Goal: Task Accomplishment & Management: Use online tool/utility

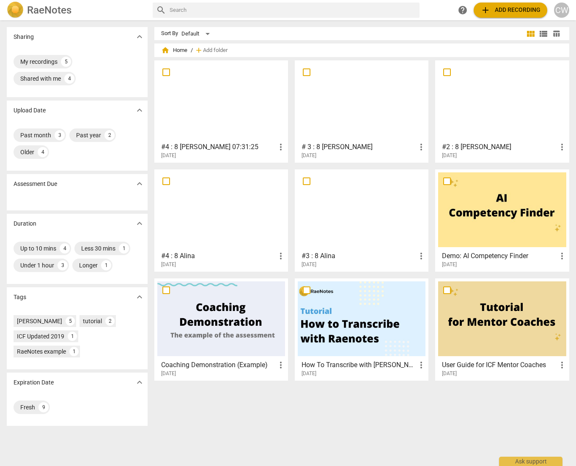
click at [214, 110] on div at bounding box center [221, 100] width 128 height 75
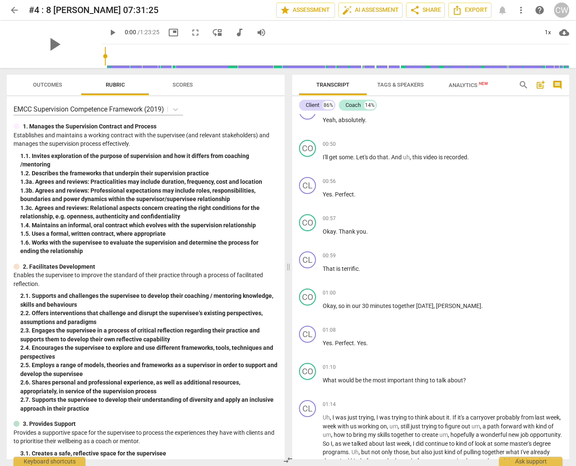
scroll to position [343, 0]
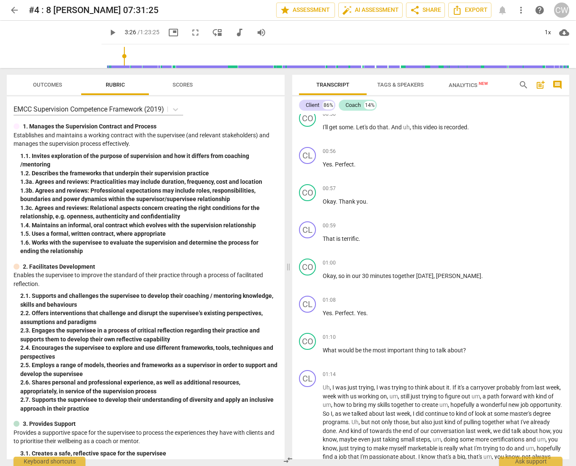
click at [114, 66] on input "range" at bounding box center [337, 56] width 464 height 27
click at [53, 41] on span "play_arrow" at bounding box center [54, 44] width 22 height 22
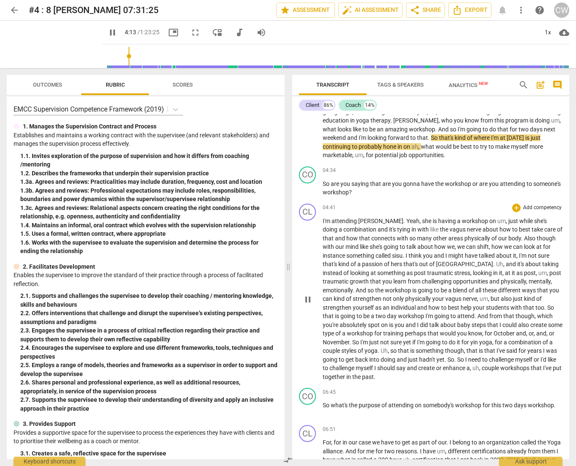
scroll to position [802, 0]
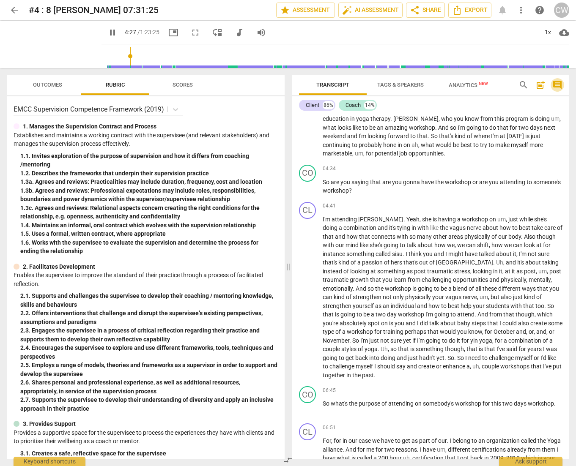
click at [557, 87] on span "comment" at bounding box center [557, 85] width 10 height 10
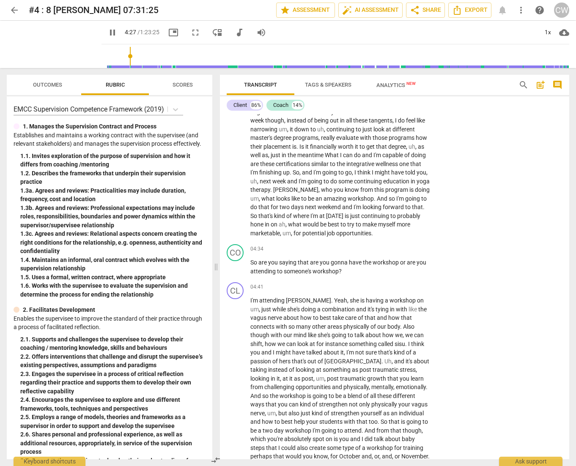
scroll to position [803, 0]
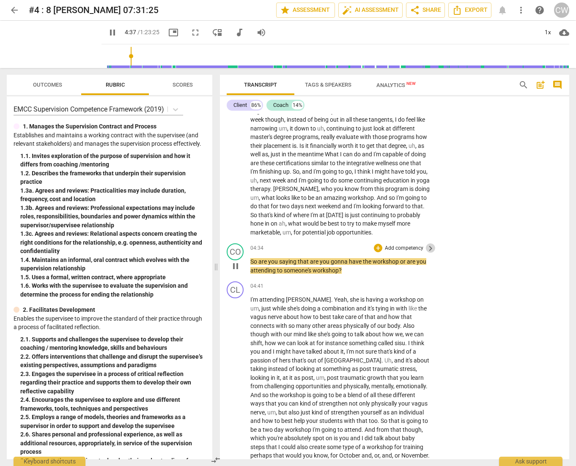
click at [428, 254] on span "keyboard_arrow_right" at bounding box center [430, 249] width 10 height 10
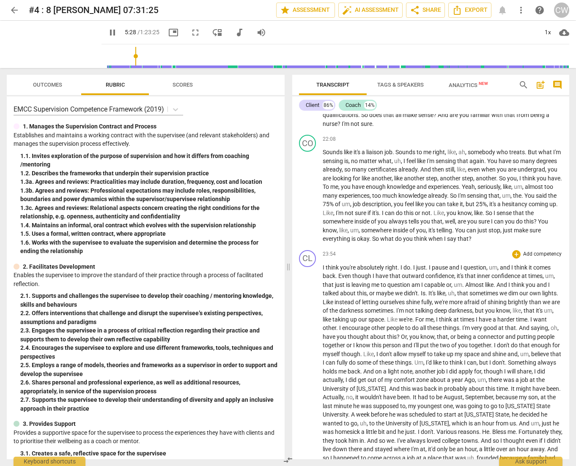
scroll to position [2500, 0]
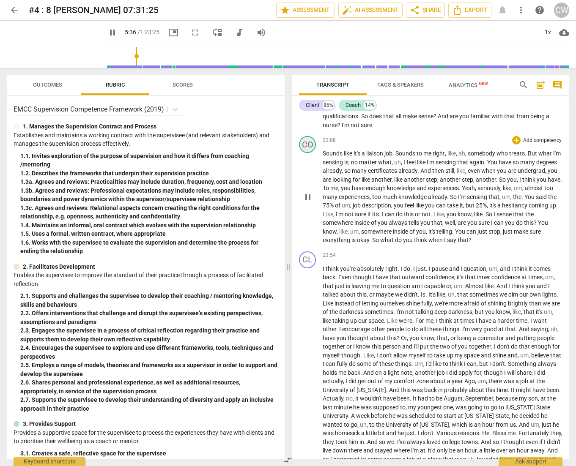
click at [312, 153] on div "CO" at bounding box center [307, 144] width 17 height 17
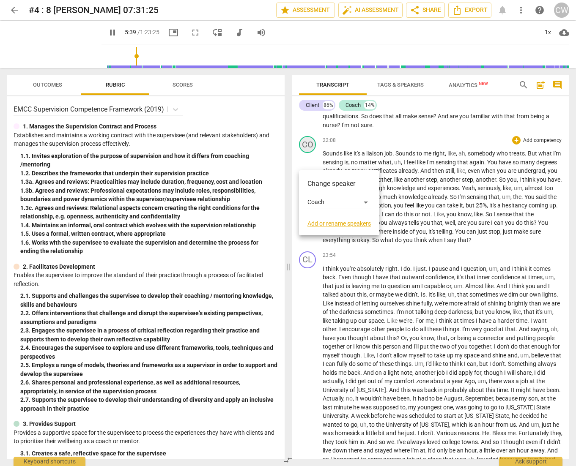
scroll to position [982, 0]
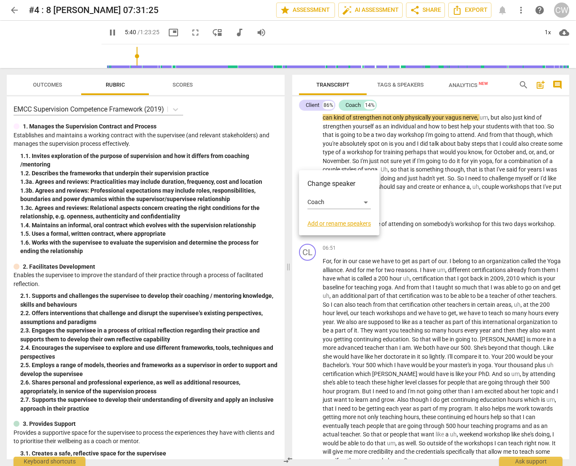
click at [432, 167] on div at bounding box center [288, 233] width 576 height 466
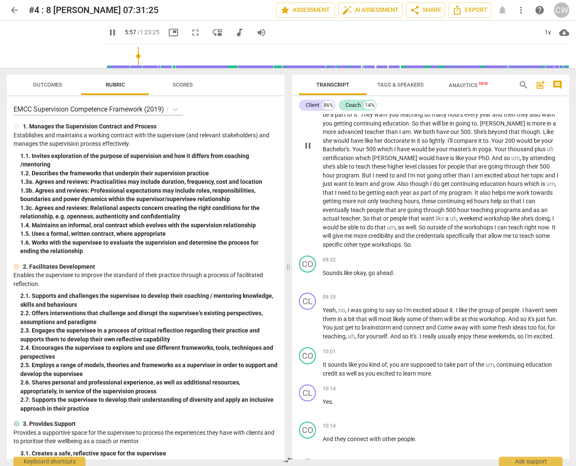
scroll to position [1198, 0]
click at [540, 85] on span "post_add" at bounding box center [540, 85] width 10 height 10
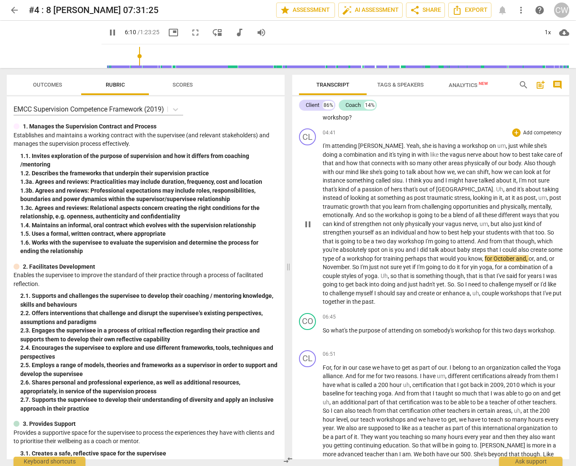
scroll to position [780, 0]
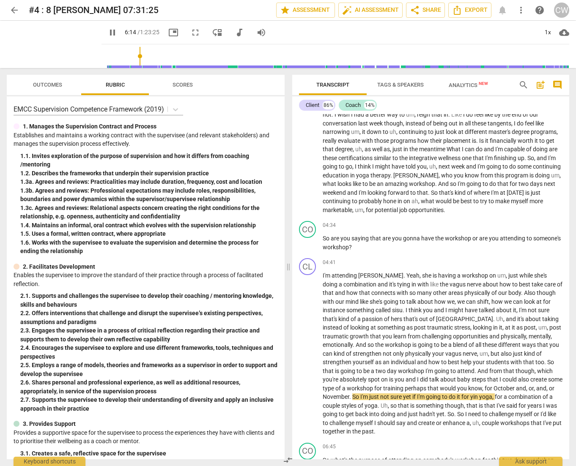
click at [541, 85] on span "post_add" at bounding box center [540, 85] width 10 height 10
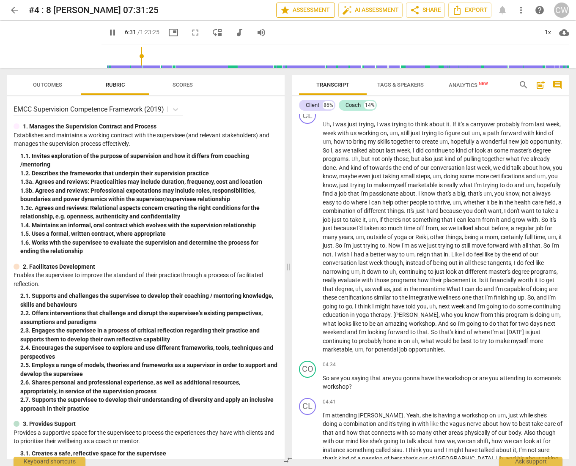
scroll to position [1116, 0]
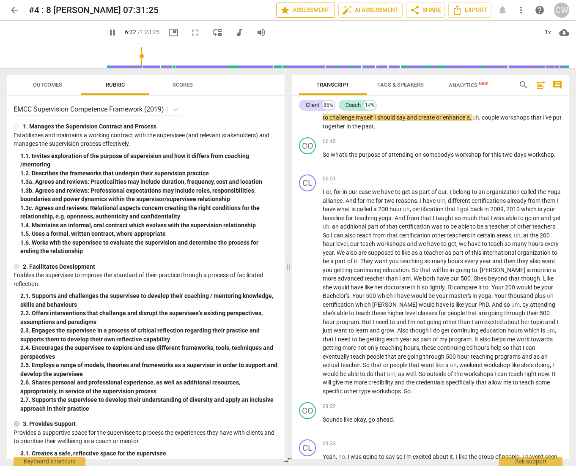
click at [307, 7] on span "star Assessment" at bounding box center [305, 10] width 51 height 10
type input "393"
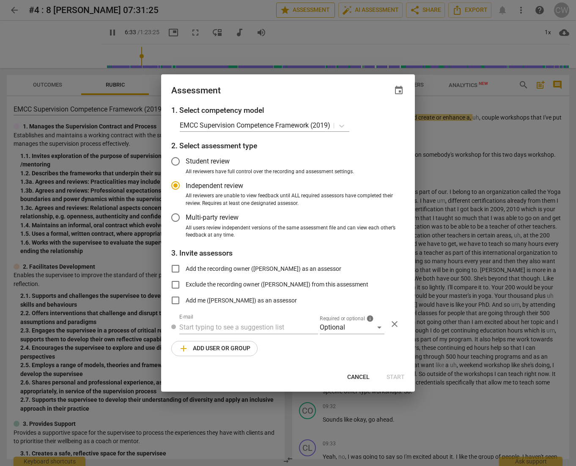
radio input "false"
type input "394"
radio input "false"
type input "405"
radio input "false"
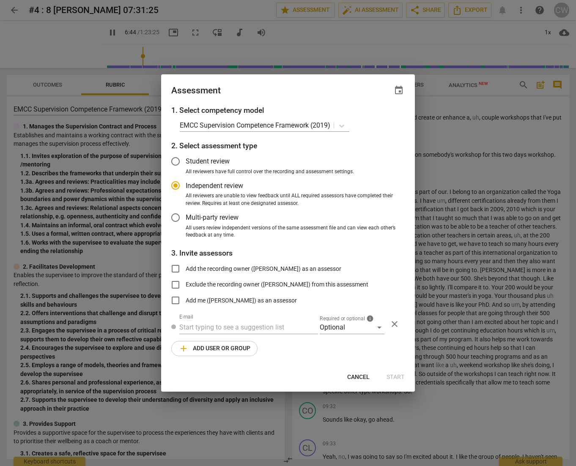
type input "405"
click at [177, 159] on input "Student review" at bounding box center [175, 161] width 20 height 20
radio input "false"
type input "406"
radio input "false"
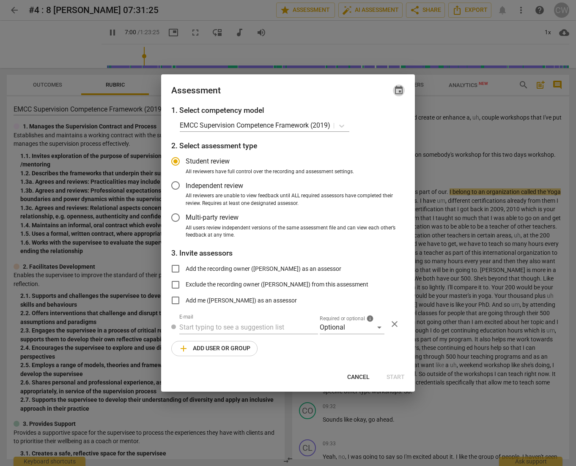
click at [398, 92] on span "event" at bounding box center [399, 90] width 10 height 10
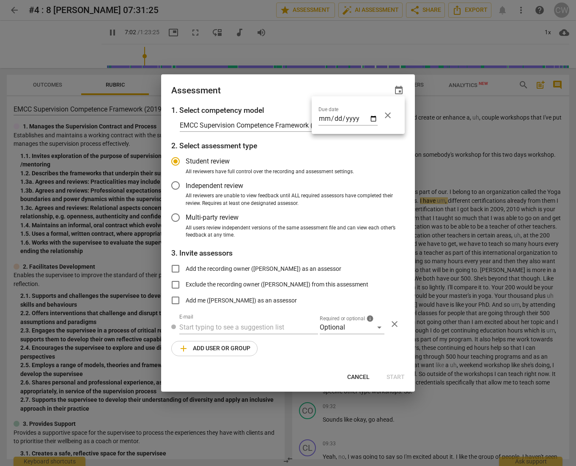
click at [384, 176] on div at bounding box center [288, 233] width 576 height 466
type input "425"
click at [350, 377] on span "Cancel" at bounding box center [358, 377] width 22 height 8
radio input "false"
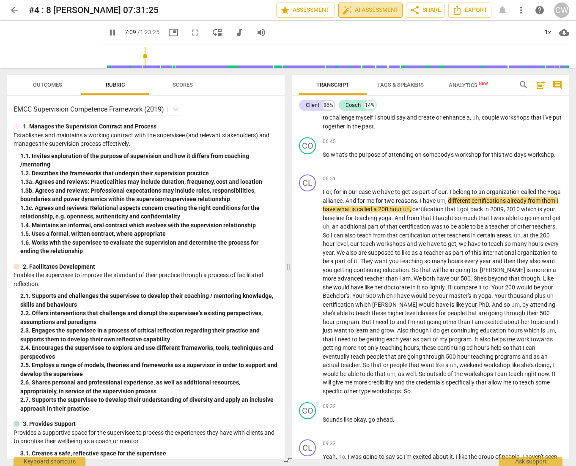
click at [371, 11] on span "auto_fix_high AI Assessment" at bounding box center [370, 10] width 57 height 10
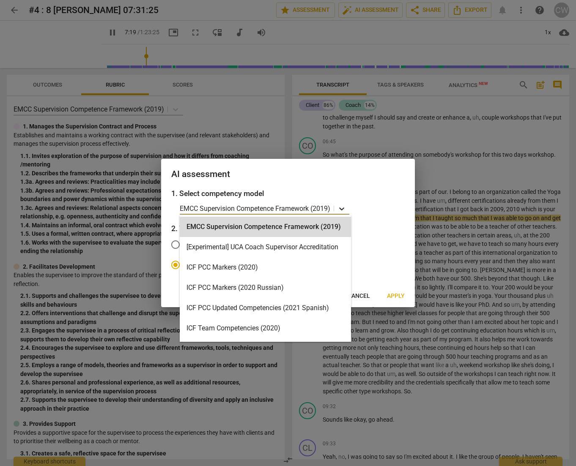
click at [343, 208] on icon at bounding box center [341, 209] width 5 height 3
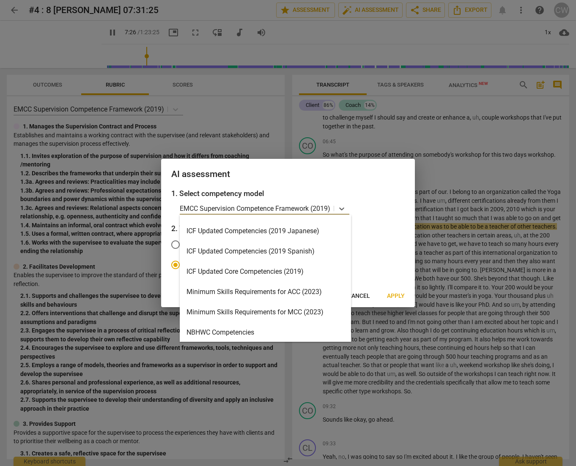
scroll to position [181, 0]
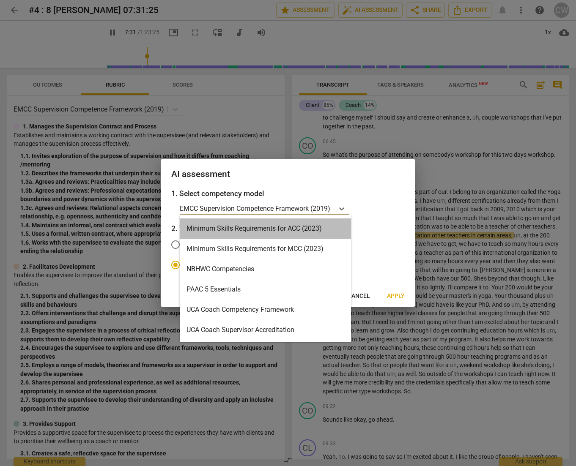
click at [293, 229] on div "Minimum Skills Requirements for ACC (2023)" at bounding box center [265, 229] width 171 height 20
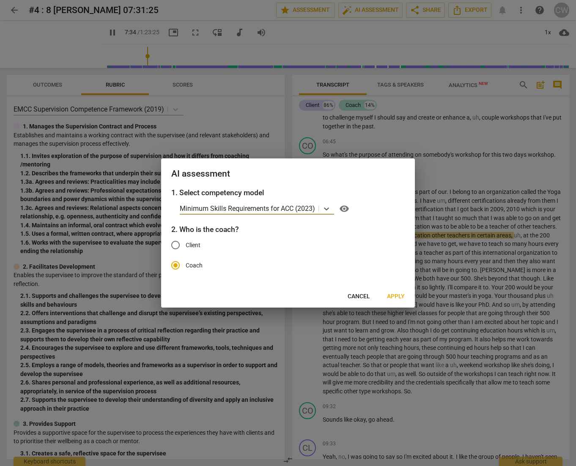
click at [405, 298] on button "Apply" at bounding box center [395, 296] width 31 height 15
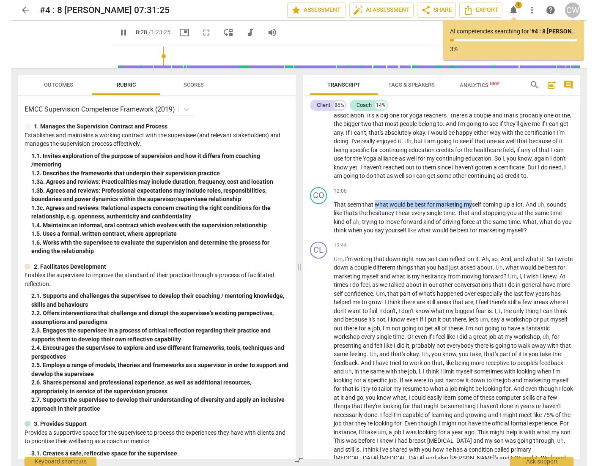
scroll to position [1312, 0]
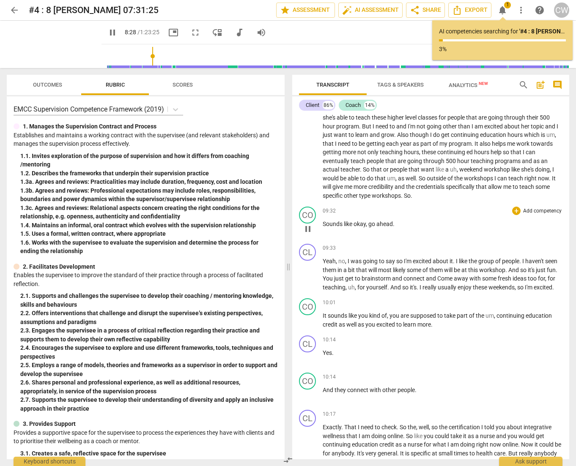
drag, startPoint x: 364, startPoint y: 231, endPoint x: 491, endPoint y: 233, distance: 127.7
click at [490, 230] on div "format_bold format_list_bulleted [PERSON_NAME] delete Summary: format_bold form…" at bounding box center [430, 286] width 277 height 345
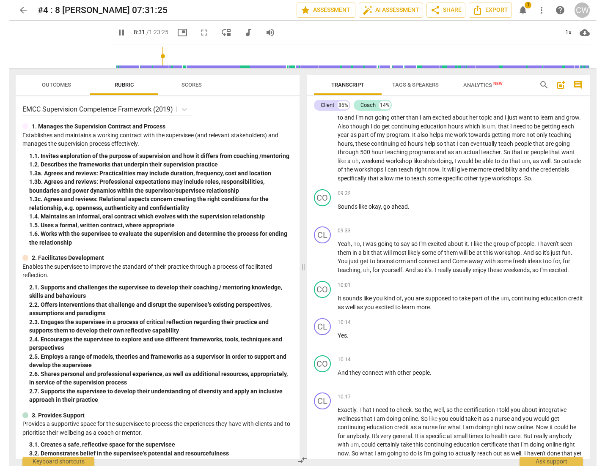
scroll to position [1286, 0]
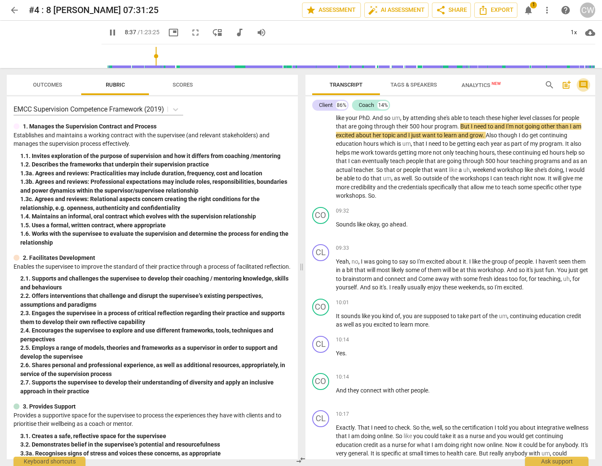
click at [576, 85] on span "comment" at bounding box center [583, 85] width 10 height 10
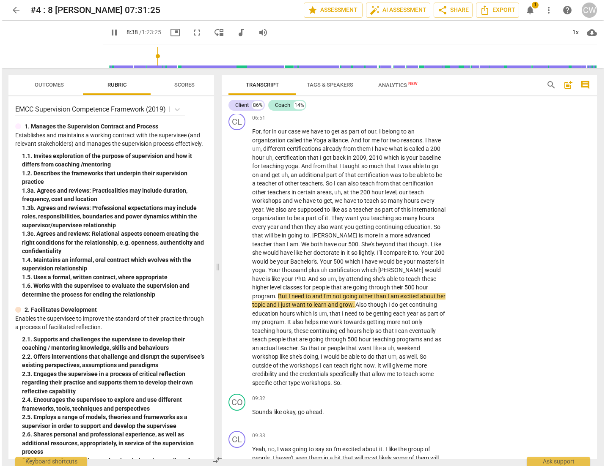
scroll to position [1403, 0]
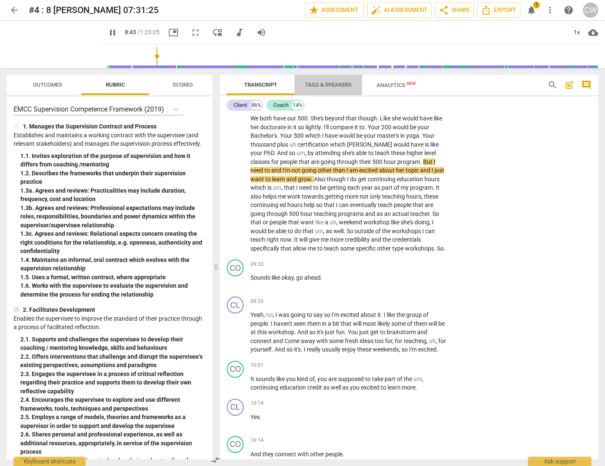
click at [337, 87] on span "Tags & Speakers" at bounding box center [328, 85] width 47 height 6
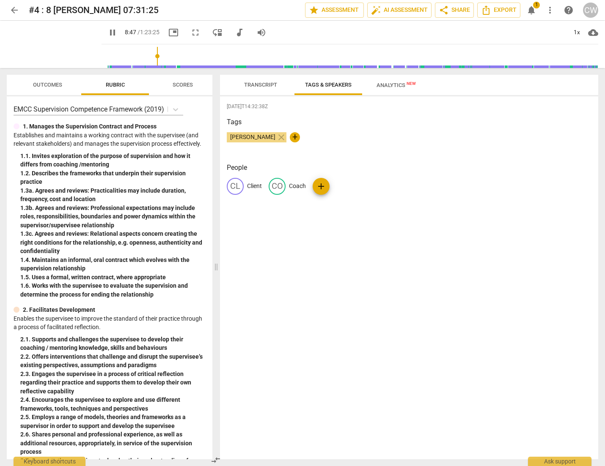
click at [396, 87] on span "Analytics New" at bounding box center [395, 85] width 39 height 6
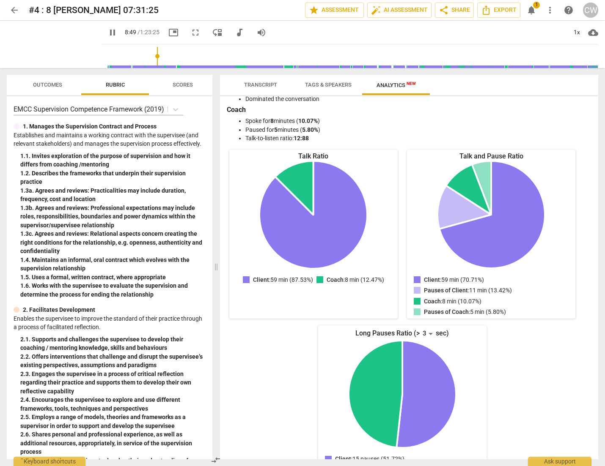
scroll to position [69, 0]
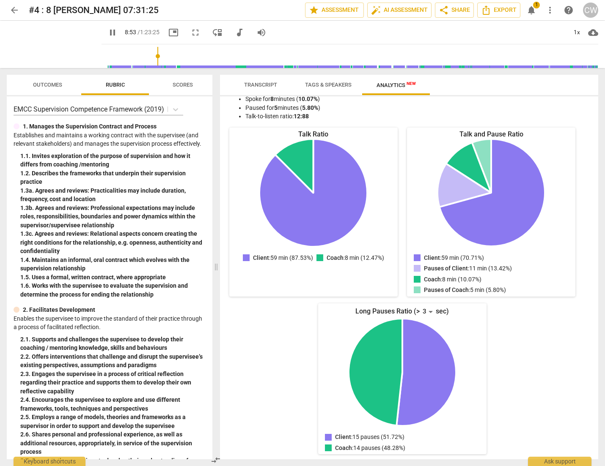
click at [534, 13] on span "notifications" at bounding box center [531, 10] width 10 height 10
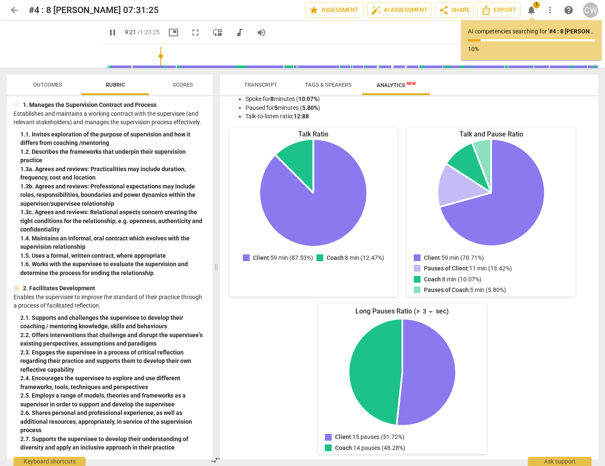
scroll to position [0, 0]
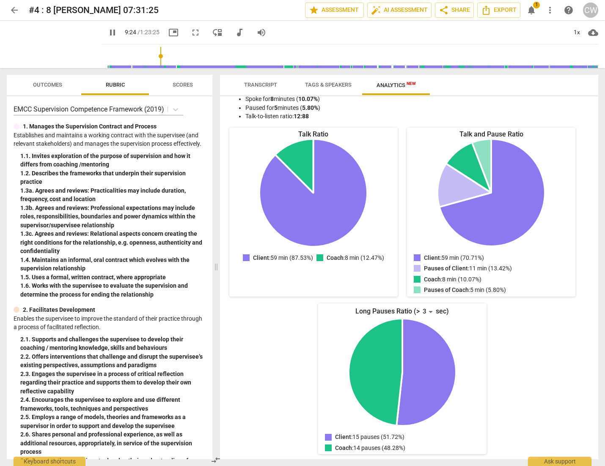
click at [533, 12] on span "notifications" at bounding box center [531, 10] width 10 height 10
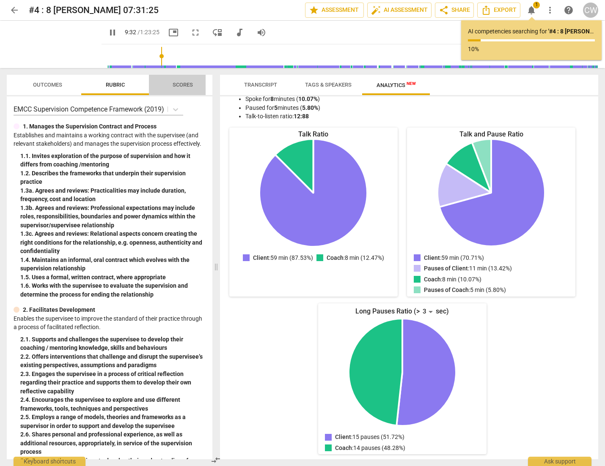
click at [180, 85] on span "Scores" at bounding box center [183, 85] width 20 height 6
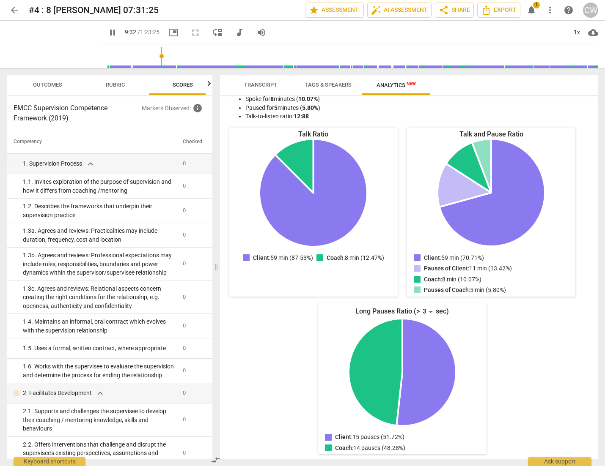
scroll to position [0, 11]
click at [252, 86] on span "Transcript" at bounding box center [260, 85] width 33 height 6
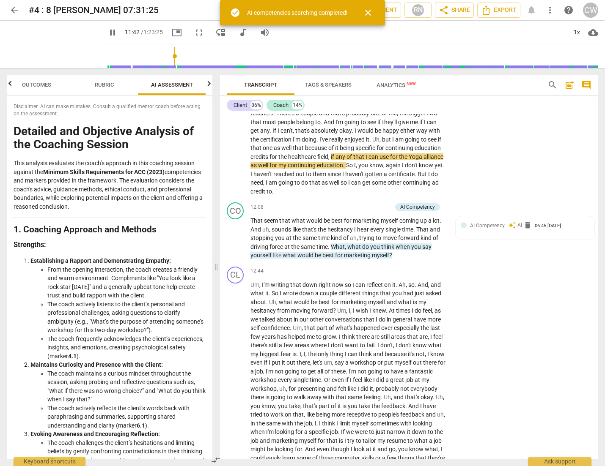
scroll to position [1729, 0]
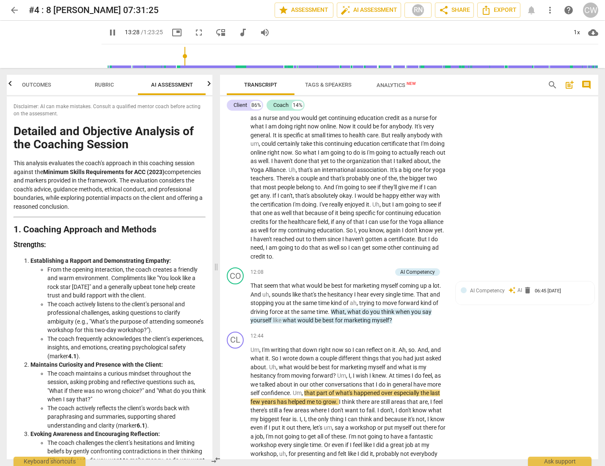
click at [532, 14] on div "arrow_back #4 : 8 [PERSON_NAME] 07:31:25 edit star Assessment auto_fix_high AI …" at bounding box center [302, 10] width 591 height 15
click at [531, 12] on div "arrow_back #4 : 8 [PERSON_NAME] 07:31:25 edit star Assessment auto_fix_high AI …" at bounding box center [302, 10] width 591 height 15
click at [379, 15] on button "auto_fix_high AI Assessment" at bounding box center [369, 10] width 64 height 15
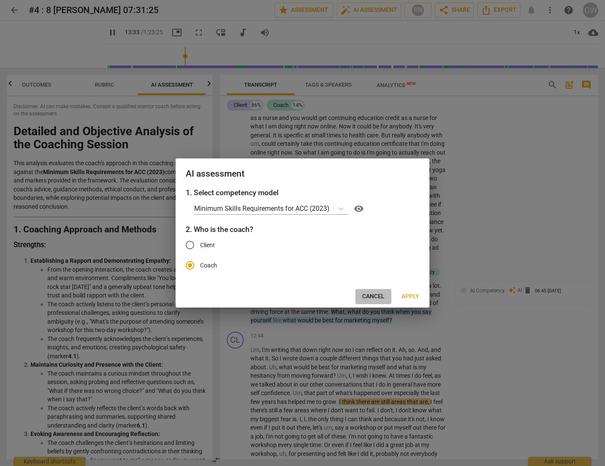
click at [379, 297] on span "Cancel" at bounding box center [373, 297] width 22 height 8
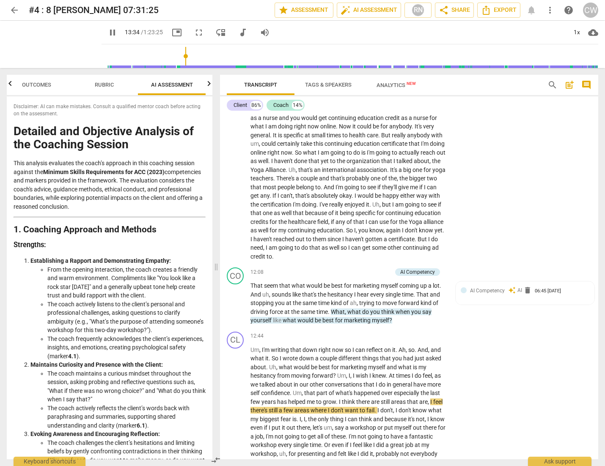
click at [405, 88] on span "Analytics New" at bounding box center [396, 85] width 60 height 13
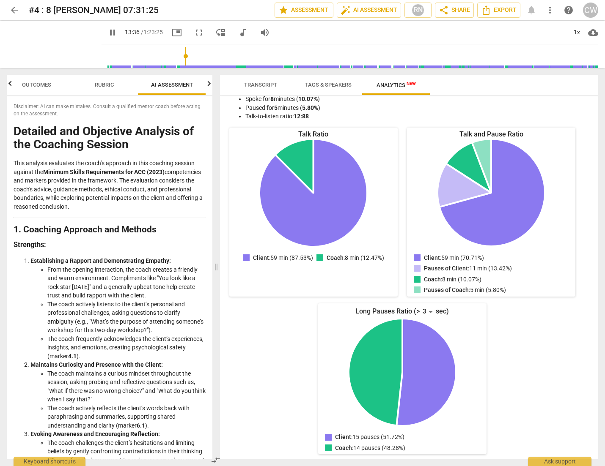
scroll to position [0, 0]
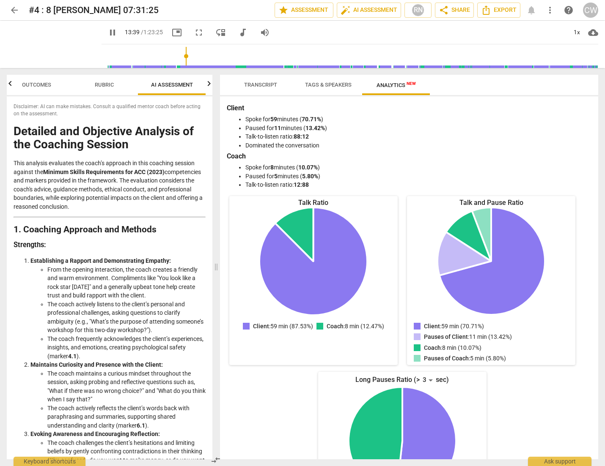
click at [186, 85] on span "AI Assessment" at bounding box center [172, 85] width 42 height 6
click at [273, 80] on span "Transcript" at bounding box center [260, 84] width 53 height 11
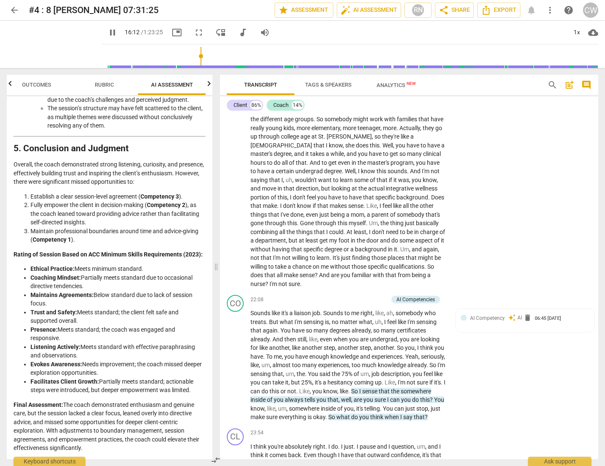
scroll to position [2724, 0]
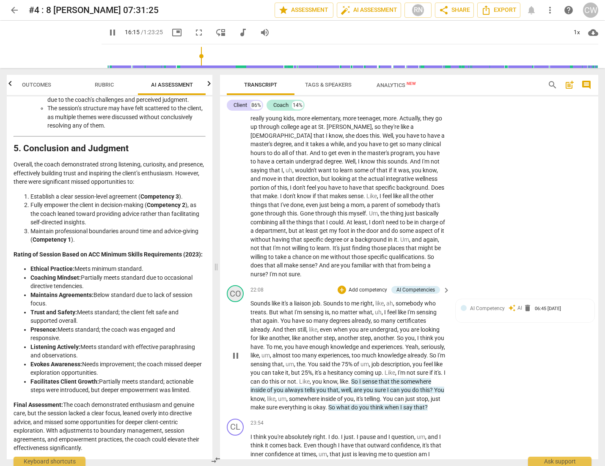
click at [235, 302] on div "CO" at bounding box center [235, 293] width 17 height 17
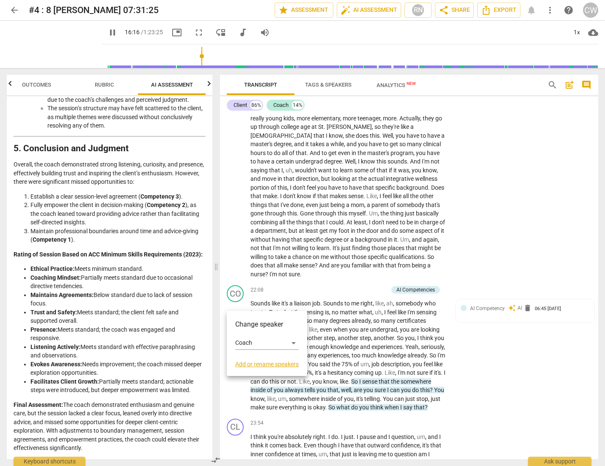
click at [361, 320] on div at bounding box center [302, 233] width 605 height 466
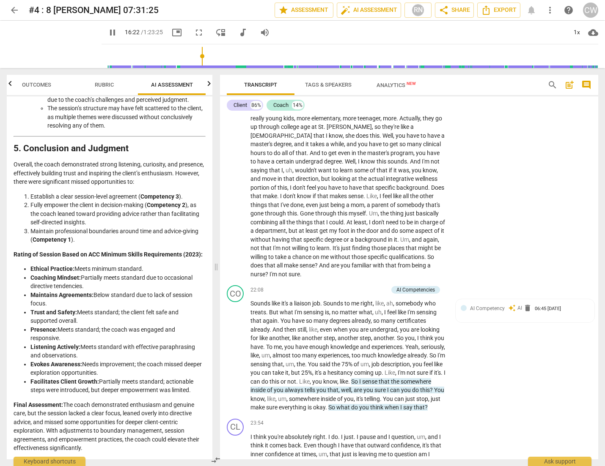
click at [222, 67] on input "range" at bounding box center [351, 56] width 493 height 27
click at [227, 67] on input "range" at bounding box center [351, 56] width 493 height 27
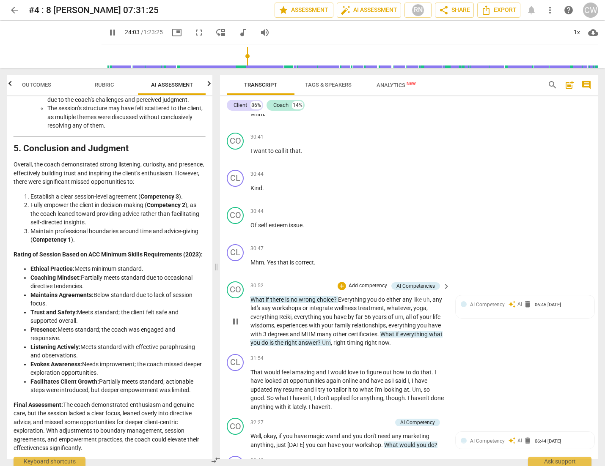
scroll to position [3805, 0]
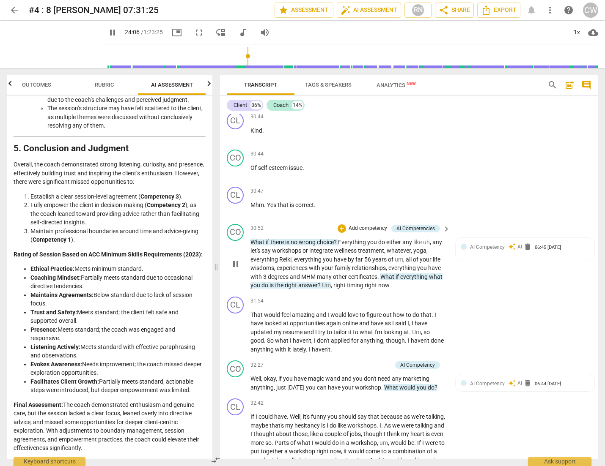
click at [254, 246] on span "What" at bounding box center [257, 242] width 15 height 7
type input "1447"
click at [281, 289] on span "the" at bounding box center [280, 285] width 10 height 7
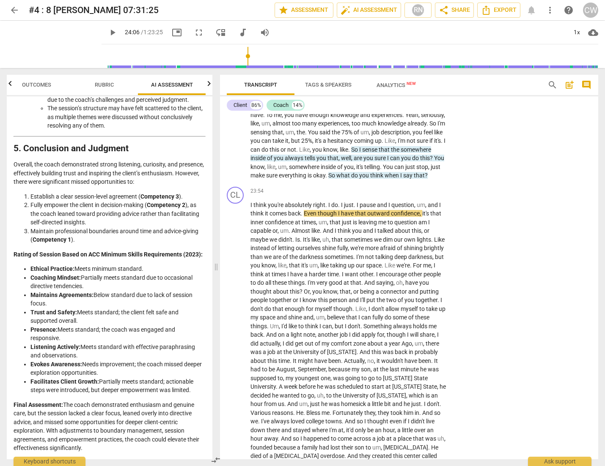
scroll to position [2953, 0]
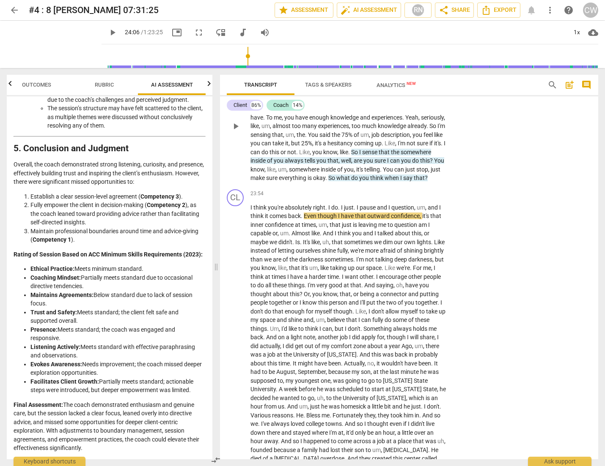
click at [274, 164] on span "of" at bounding box center [270, 160] width 7 height 7
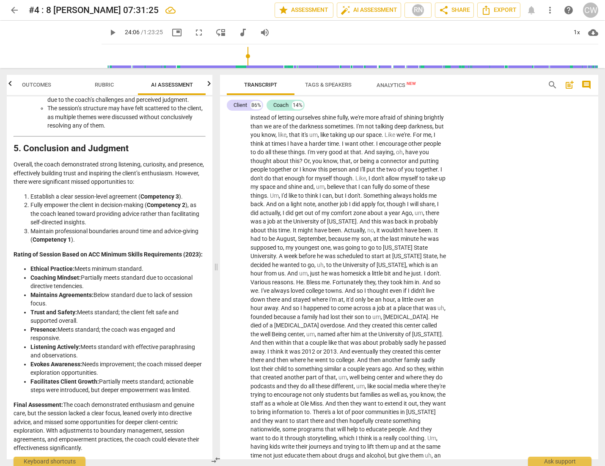
scroll to position [3132, 0]
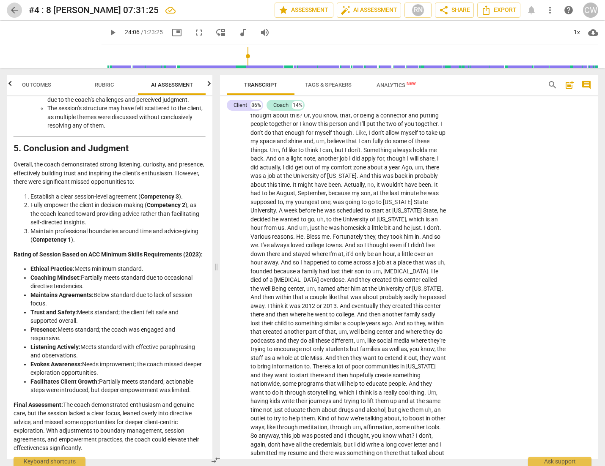
click at [15, 9] on span "arrow_back" at bounding box center [14, 10] width 10 height 10
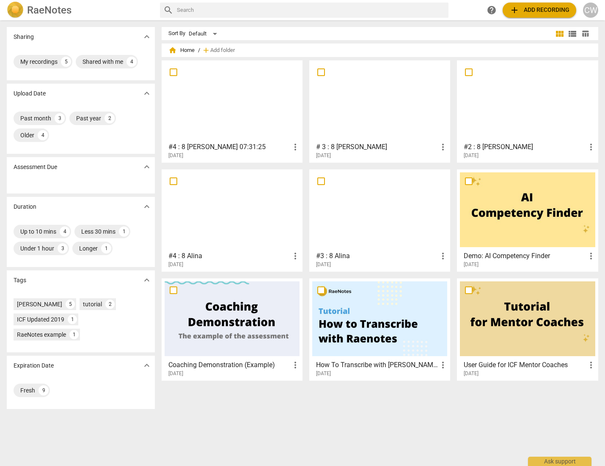
click at [391, 109] on div at bounding box center [379, 100] width 135 height 75
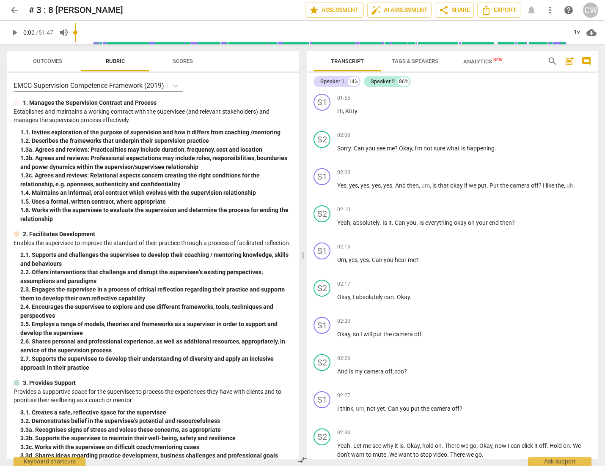
click at [14, 34] on span "play_arrow" at bounding box center [14, 32] width 10 height 10
click at [389, 11] on span "auto_fix_high AI Assessment" at bounding box center [399, 10] width 57 height 10
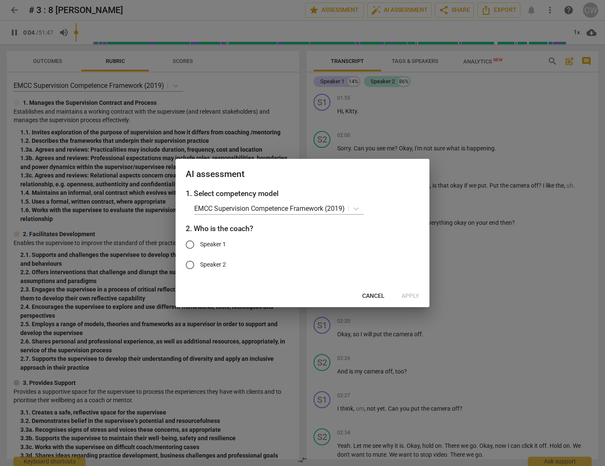
click at [466, 115] on div at bounding box center [302, 233] width 605 height 466
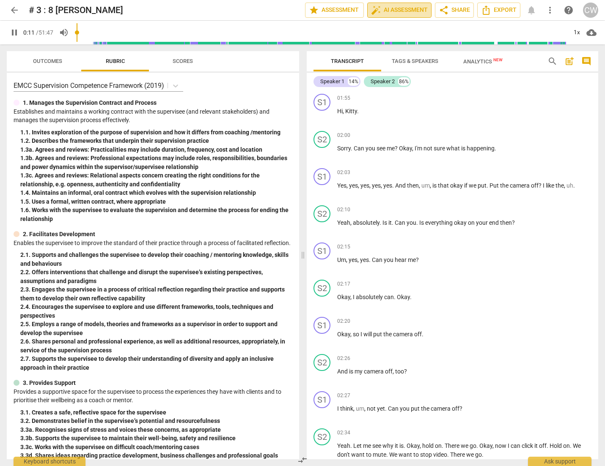
click at [412, 13] on span "auto_fix_high AI Assessment" at bounding box center [399, 10] width 57 height 10
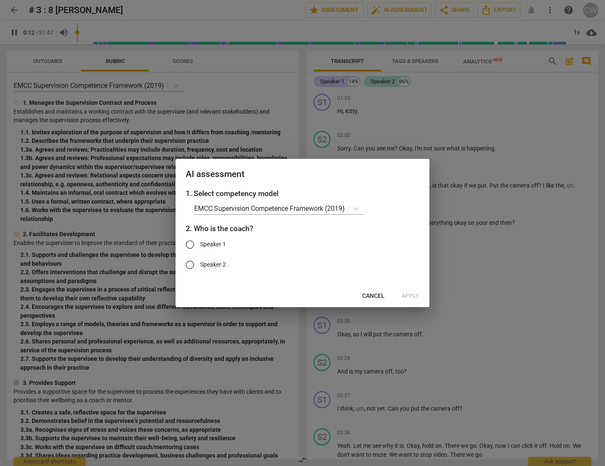
type input "13"
click at [190, 245] on input "Speaker 1" at bounding box center [190, 245] width 20 height 20
radio input "true"
click at [356, 208] on icon at bounding box center [356, 209] width 5 height 3
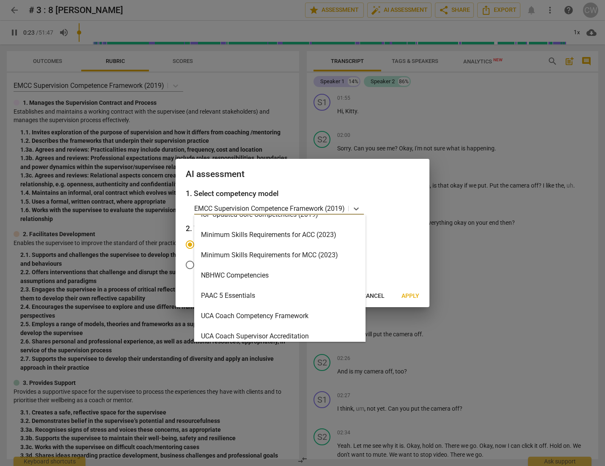
scroll to position [181, 0]
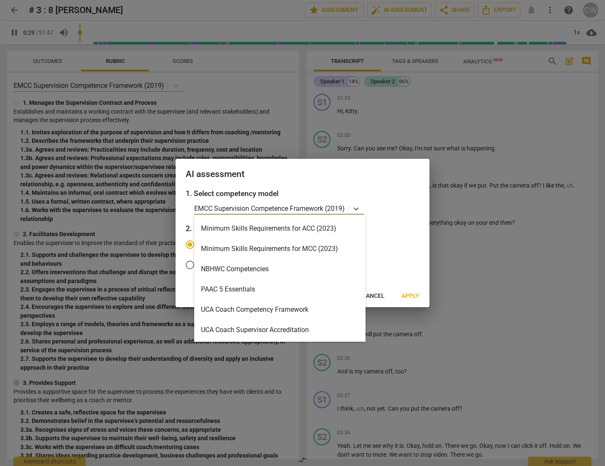
click at [308, 230] on div "Minimum Skills Requirements for ACC (2023)" at bounding box center [279, 229] width 171 height 20
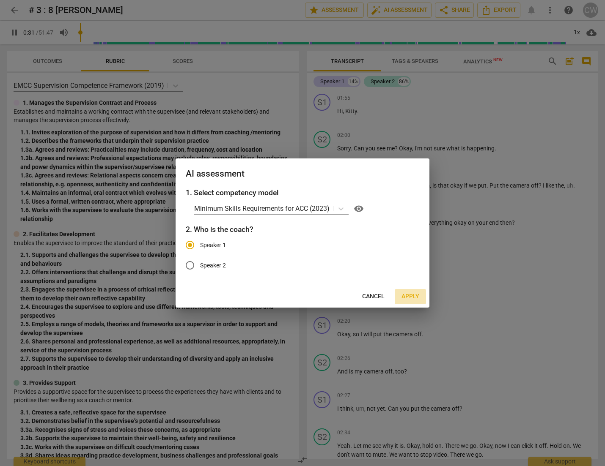
click at [409, 296] on span "Apply" at bounding box center [410, 297] width 18 height 8
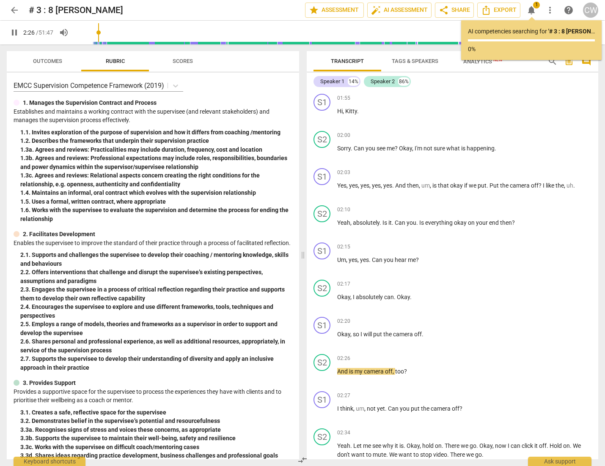
click at [99, 43] on input "range" at bounding box center [321, 32] width 492 height 27
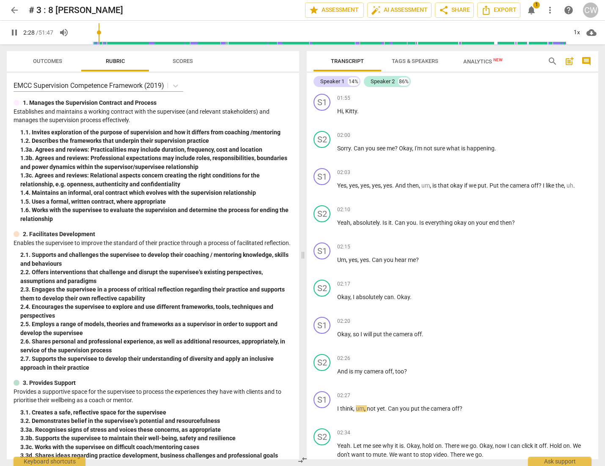
click at [103, 44] on input "range" at bounding box center [321, 32] width 492 height 27
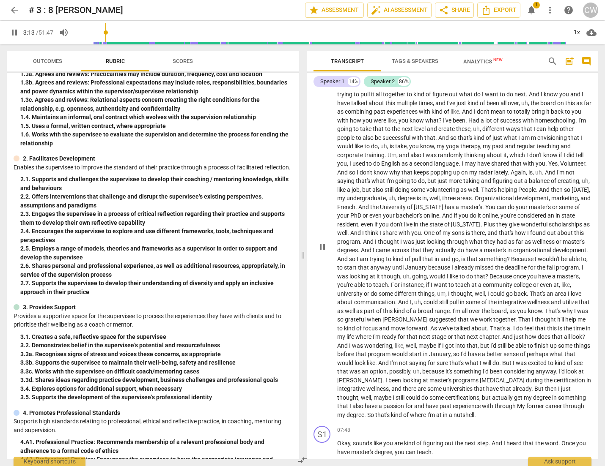
scroll to position [667, 0]
click at [478, 63] on span "Analytics New" at bounding box center [482, 61] width 39 height 6
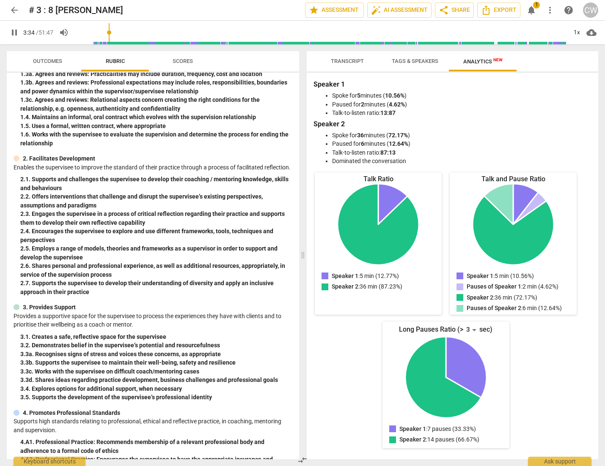
click at [395, 63] on span "Tags & Speakers" at bounding box center [415, 61] width 47 height 6
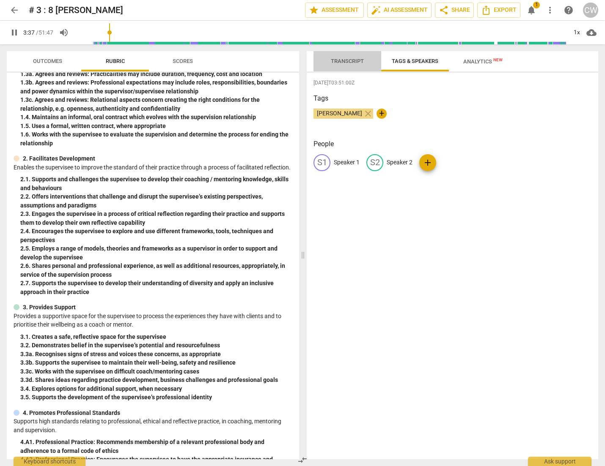
click at [356, 64] on span "Transcript" at bounding box center [347, 61] width 53 height 11
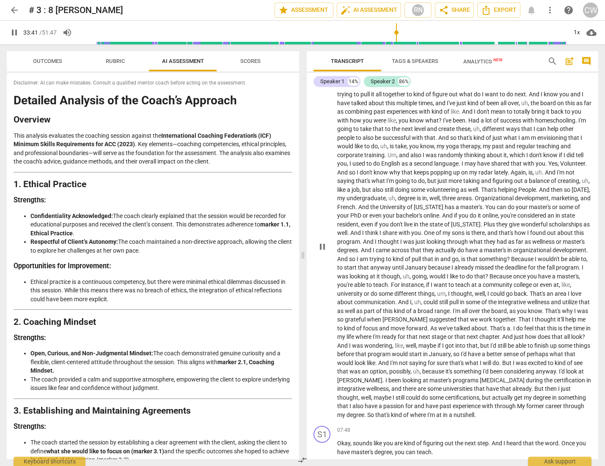
type input "2021"
